Goal: Task Accomplishment & Management: Manage account settings

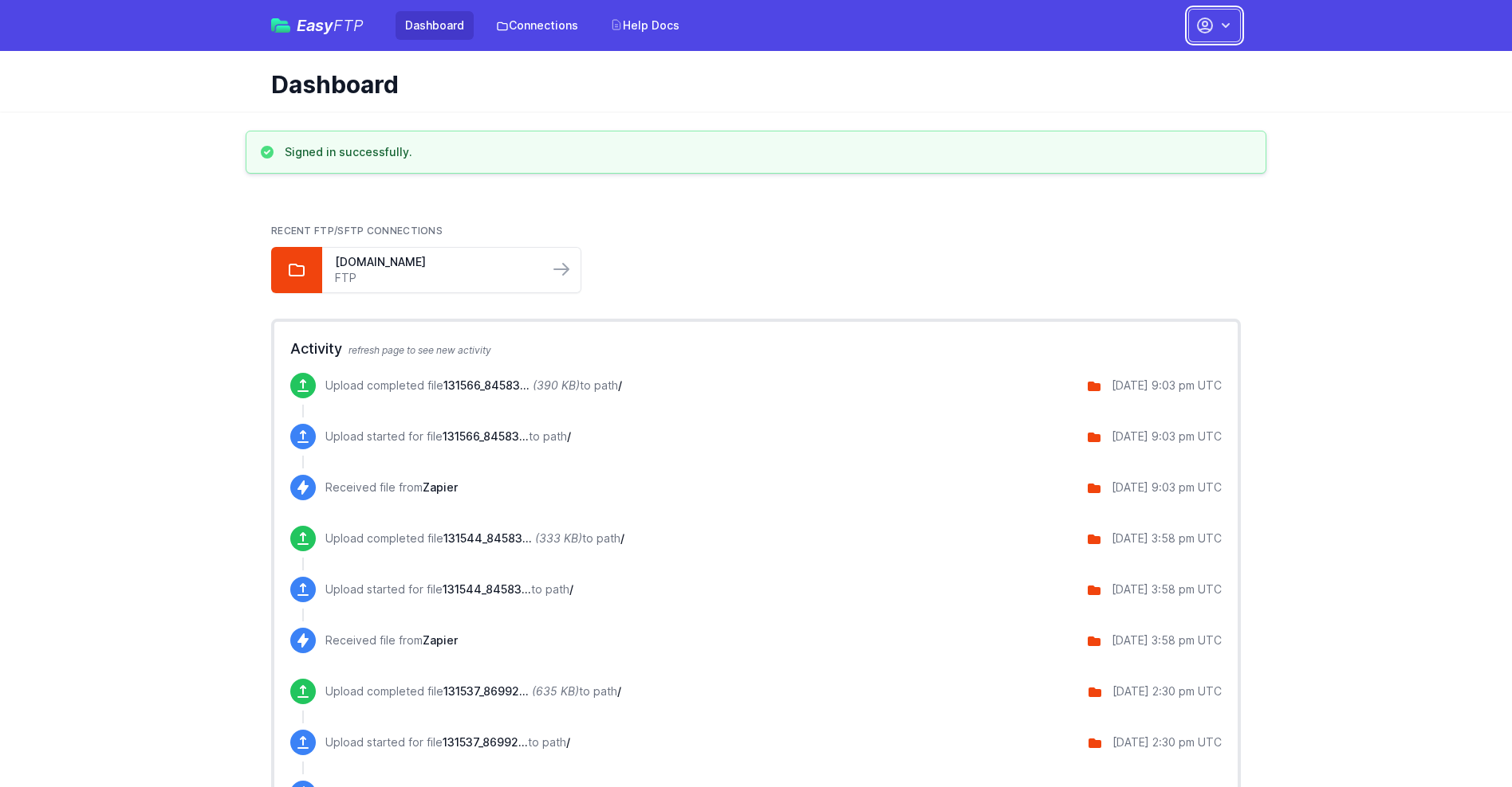
click at [1215, 25] on button "button" at bounding box center [1214, 25] width 52 height 34
click at [1164, 66] on link "Account Settings" at bounding box center [1164, 65] width 153 height 29
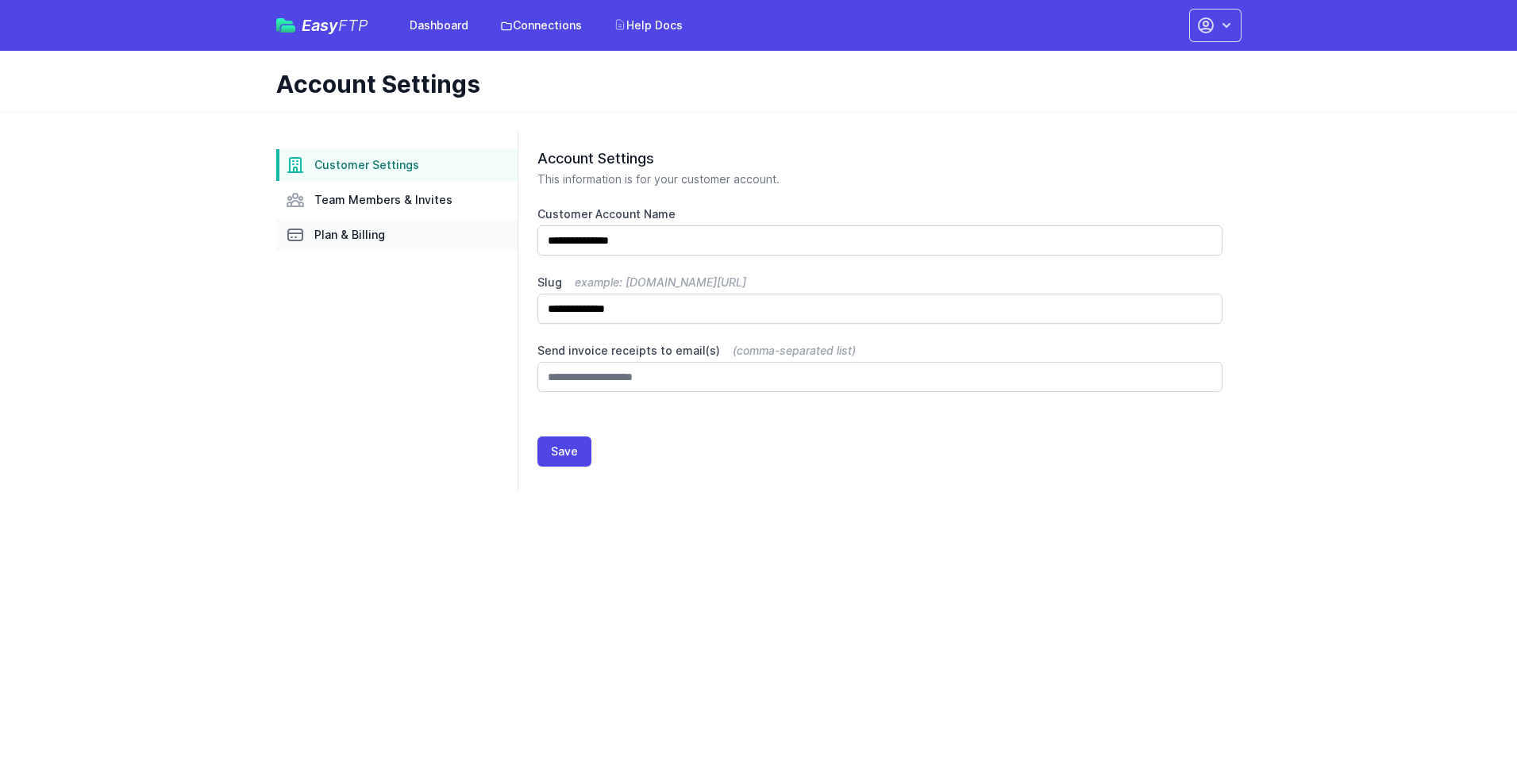
click at [397, 235] on link "Plan & Billing" at bounding box center [397, 235] width 241 height 32
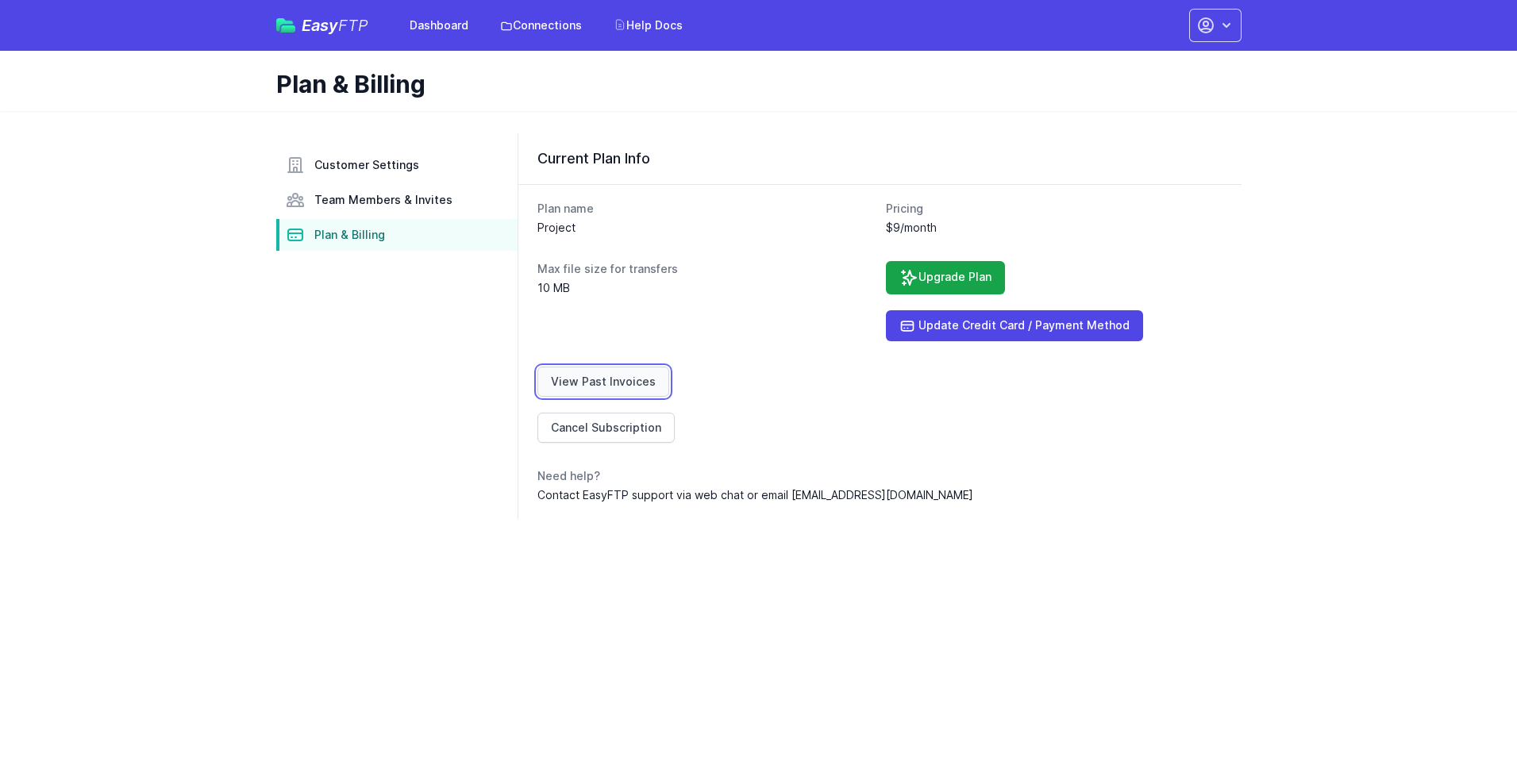
click at [601, 382] on link "View Past Invoices" at bounding box center [603, 382] width 132 height 30
